Goal: Complete application form

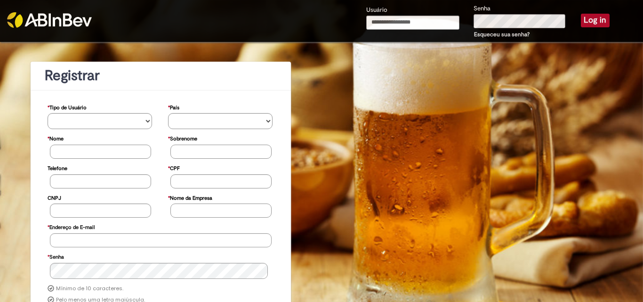
click at [388, 21] on input "Usuário" at bounding box center [412, 23] width 93 height 14
type input "**********"
